Goal: Information Seeking & Learning: Compare options

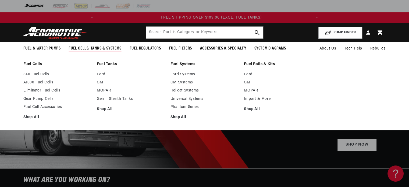
scroll to position [0, 213]
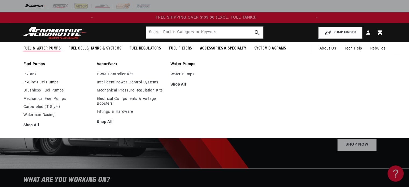
click at [32, 83] on link "In-Line Fuel Pumps" at bounding box center [57, 82] width 68 height 5
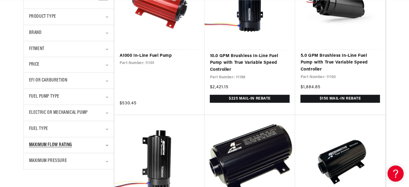
scroll to position [188, 0]
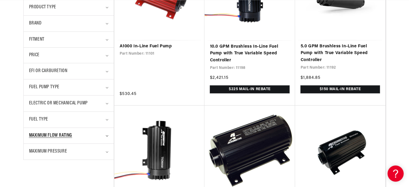
click at [103, 135] on div "Maximum Flow Rating" at bounding box center [66, 136] width 75 height 8
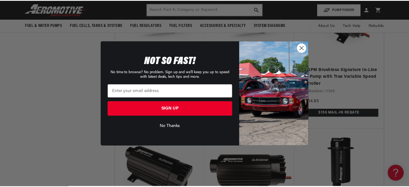
scroll to position [0, 213]
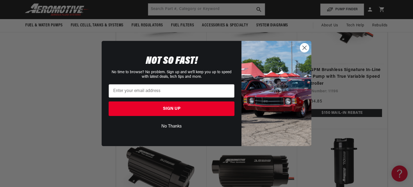
click at [305, 48] on circle "Close dialog" at bounding box center [304, 47] width 9 height 9
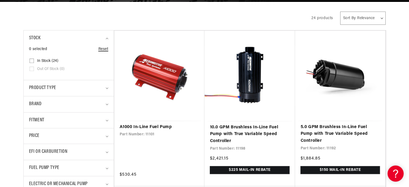
scroll to position [0, 0]
click at [105, 153] on summary "EFI or Carburetion" at bounding box center [68, 152] width 79 height 16
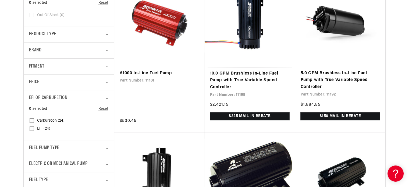
click at [32, 128] on input "EFI (24) EFI (24 products)" at bounding box center [32, 129] width 4 height 4
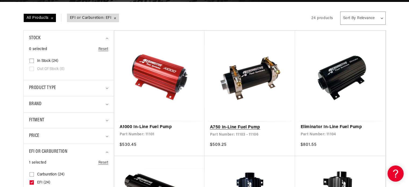
click at [246, 124] on link "A750 In-Line Fuel Pump" at bounding box center [250, 127] width 80 height 7
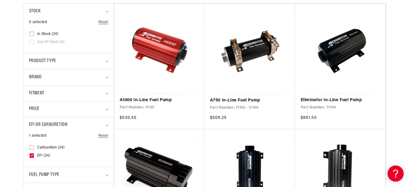
click at [32, 156] on icon at bounding box center [31, 155] width 3 height 2
click at [32, 156] on input "EFI (24) EFI (24 products)" at bounding box center [32, 156] width 4 height 4
checkbox input "false"
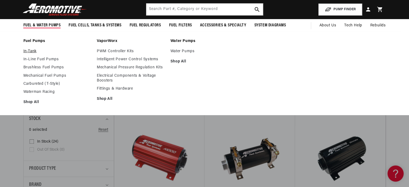
click at [33, 52] on link "In-Tank" at bounding box center [57, 51] width 68 height 5
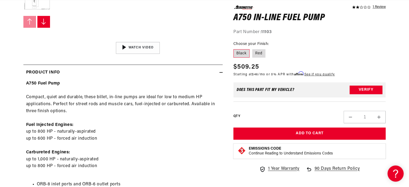
scroll to position [215, 0]
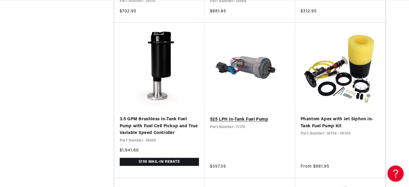
scroll to position [968, 0]
